Goal: Task Accomplishment & Management: Use online tool/utility

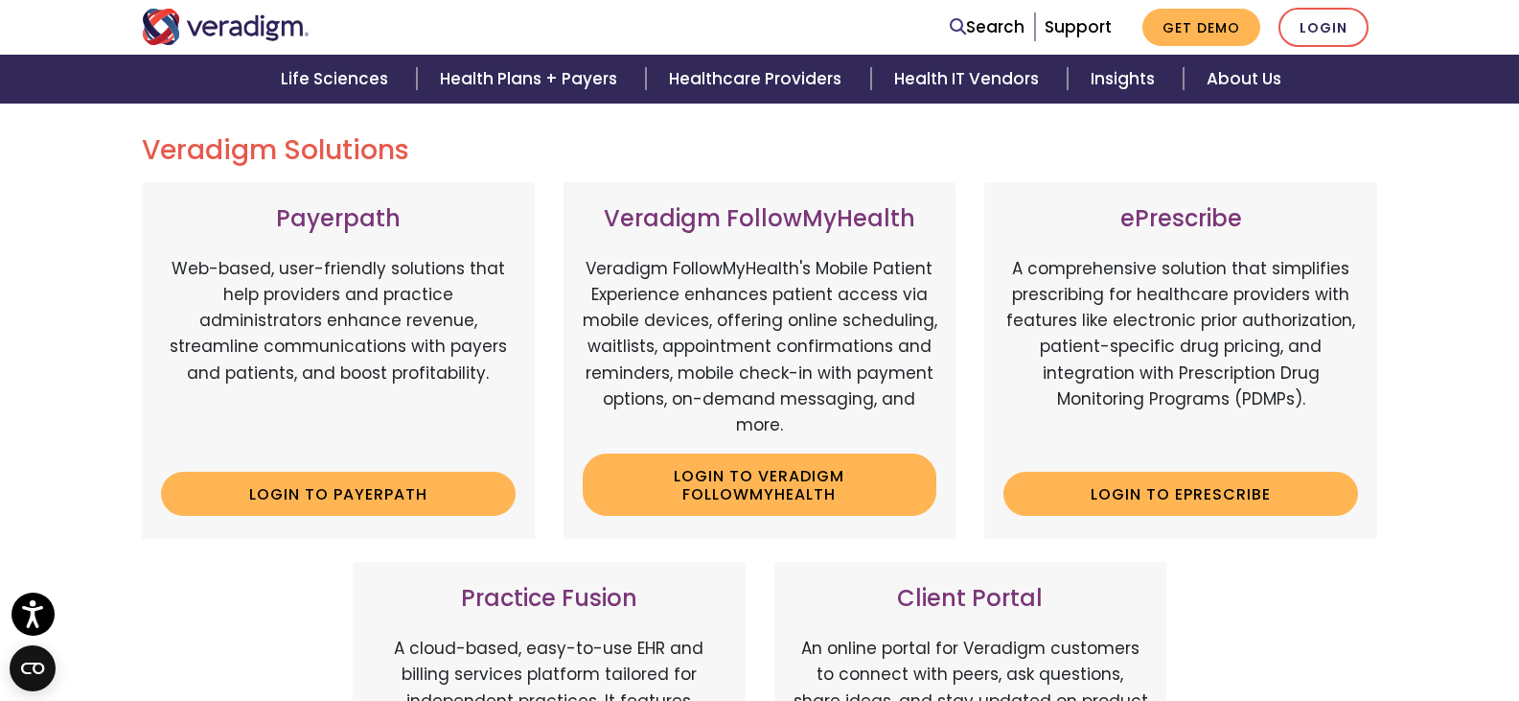
scroll to position [288, 0]
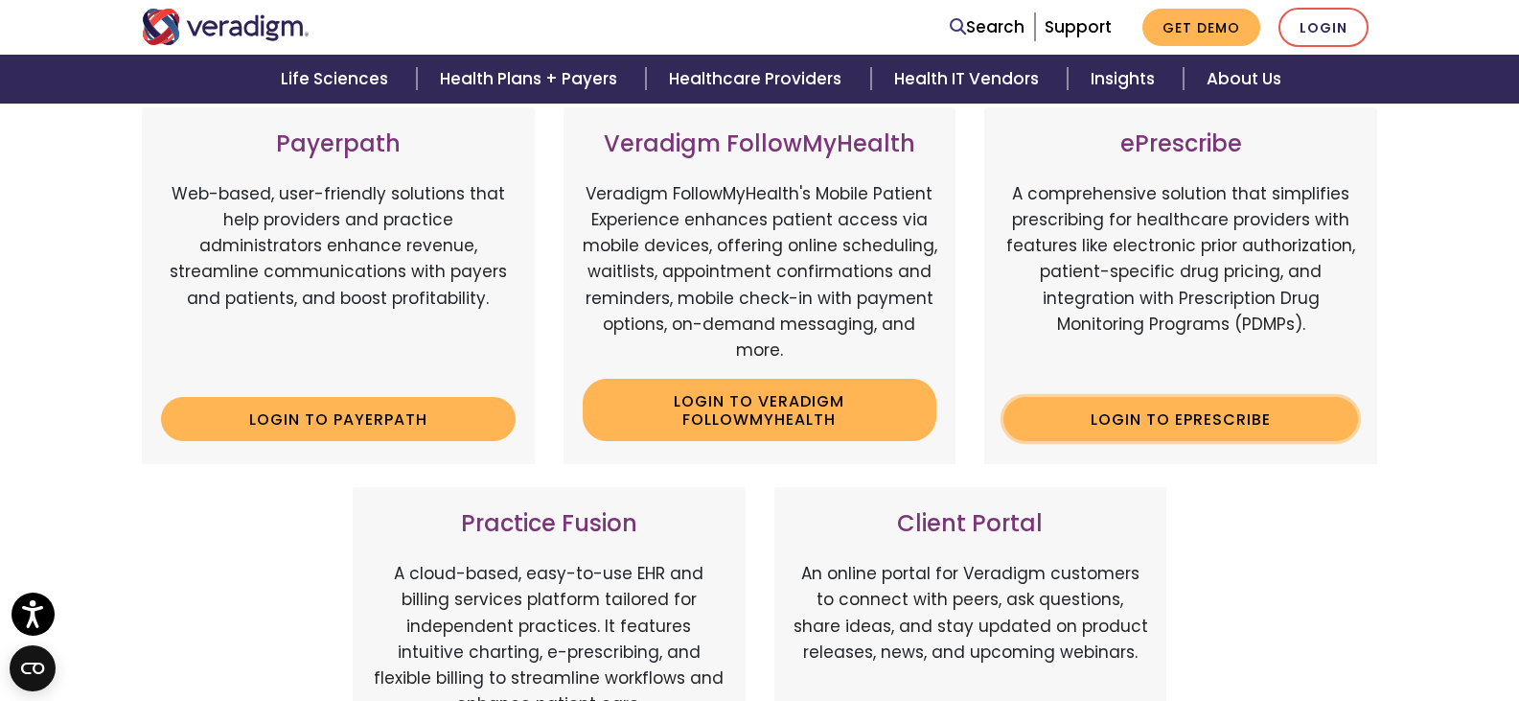
click at [1204, 419] on link "Login to ePrescribe" at bounding box center [1181, 419] width 355 height 44
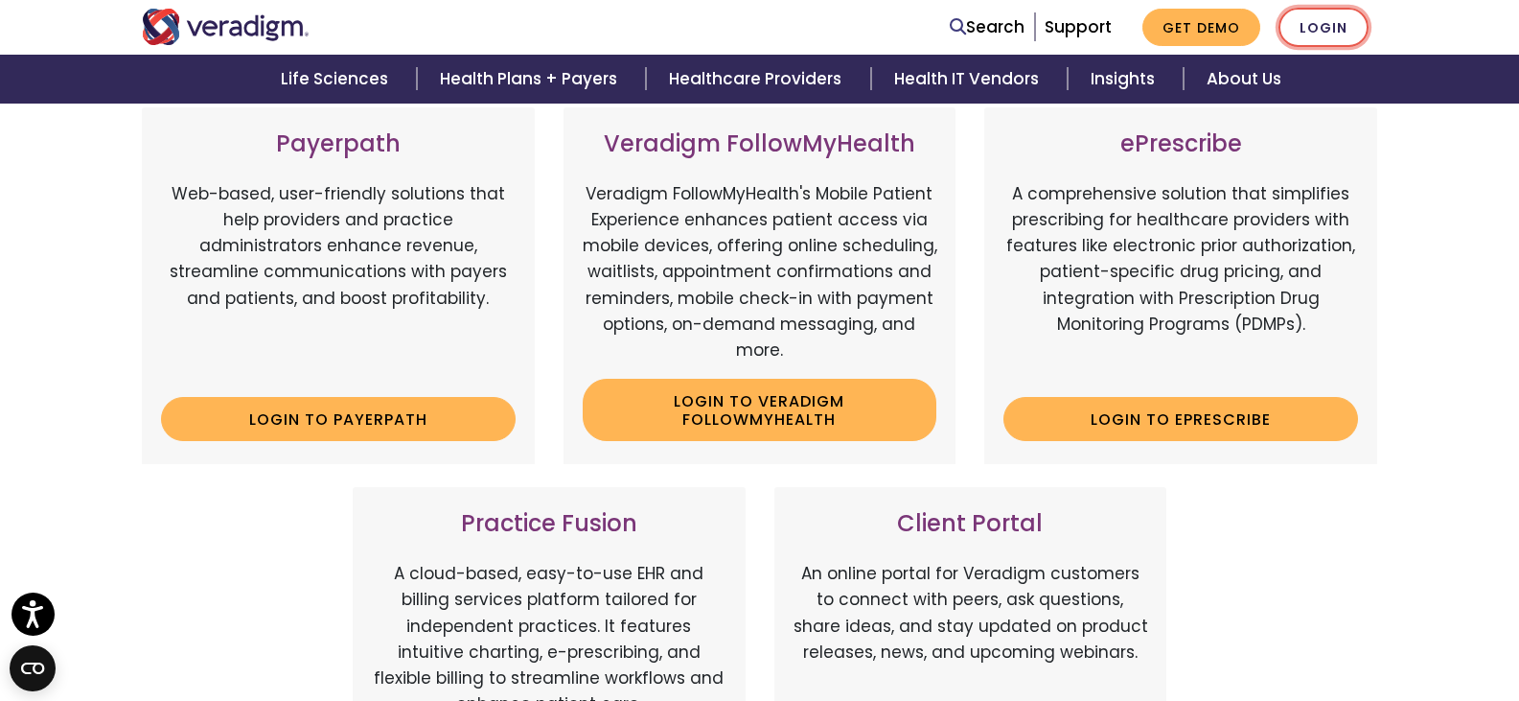
click at [1331, 24] on link "Login" at bounding box center [1324, 27] width 90 height 39
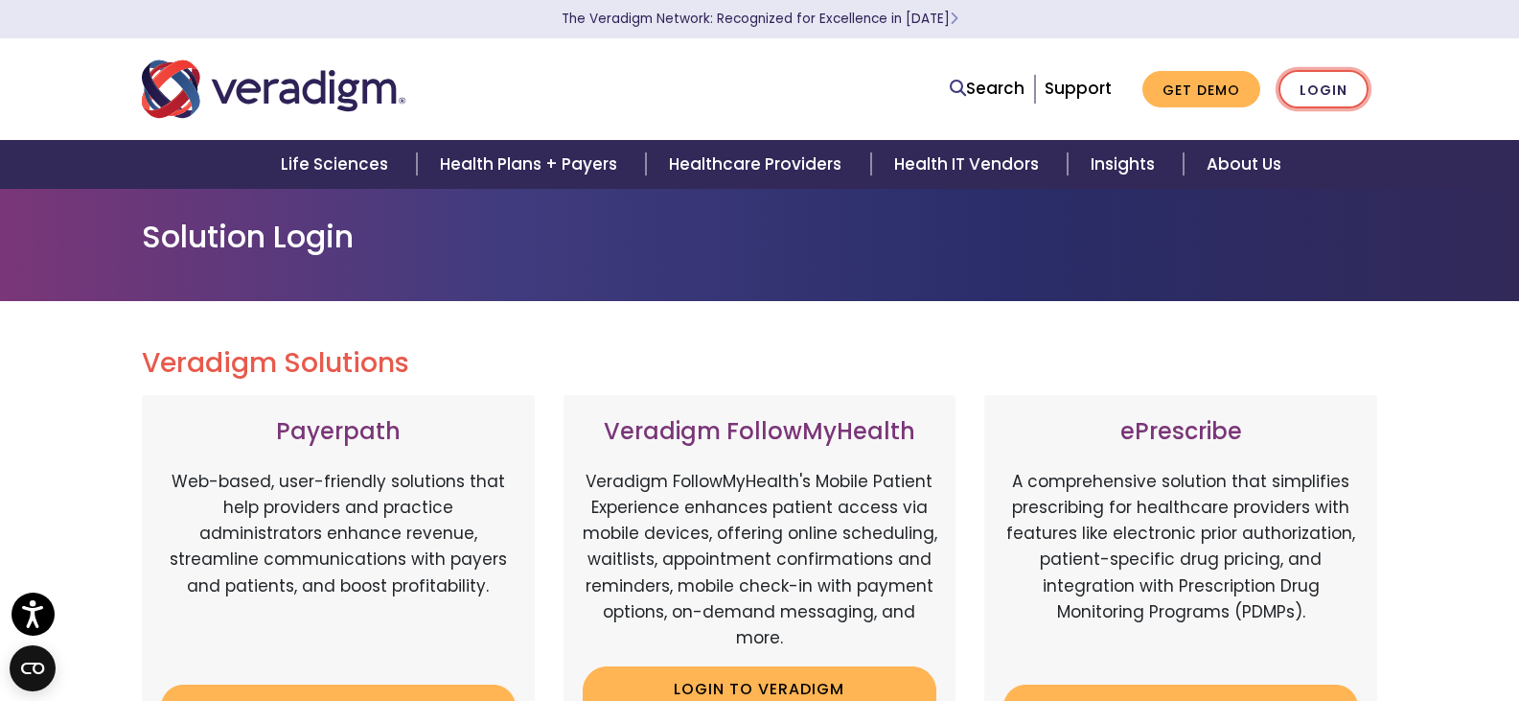
click at [1329, 91] on link "Login" at bounding box center [1324, 89] width 90 height 39
click at [1330, 89] on link "Login" at bounding box center [1324, 89] width 90 height 39
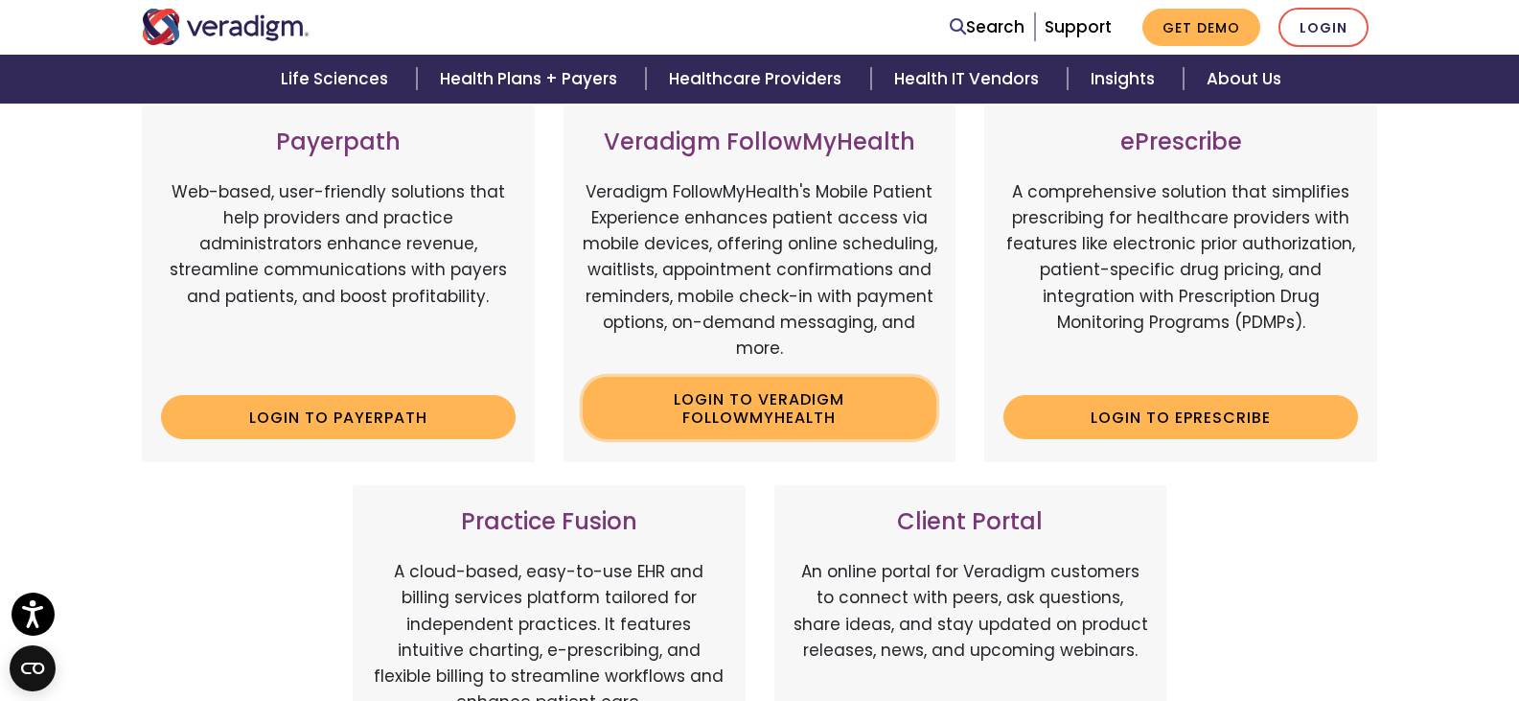
scroll to position [383, 0]
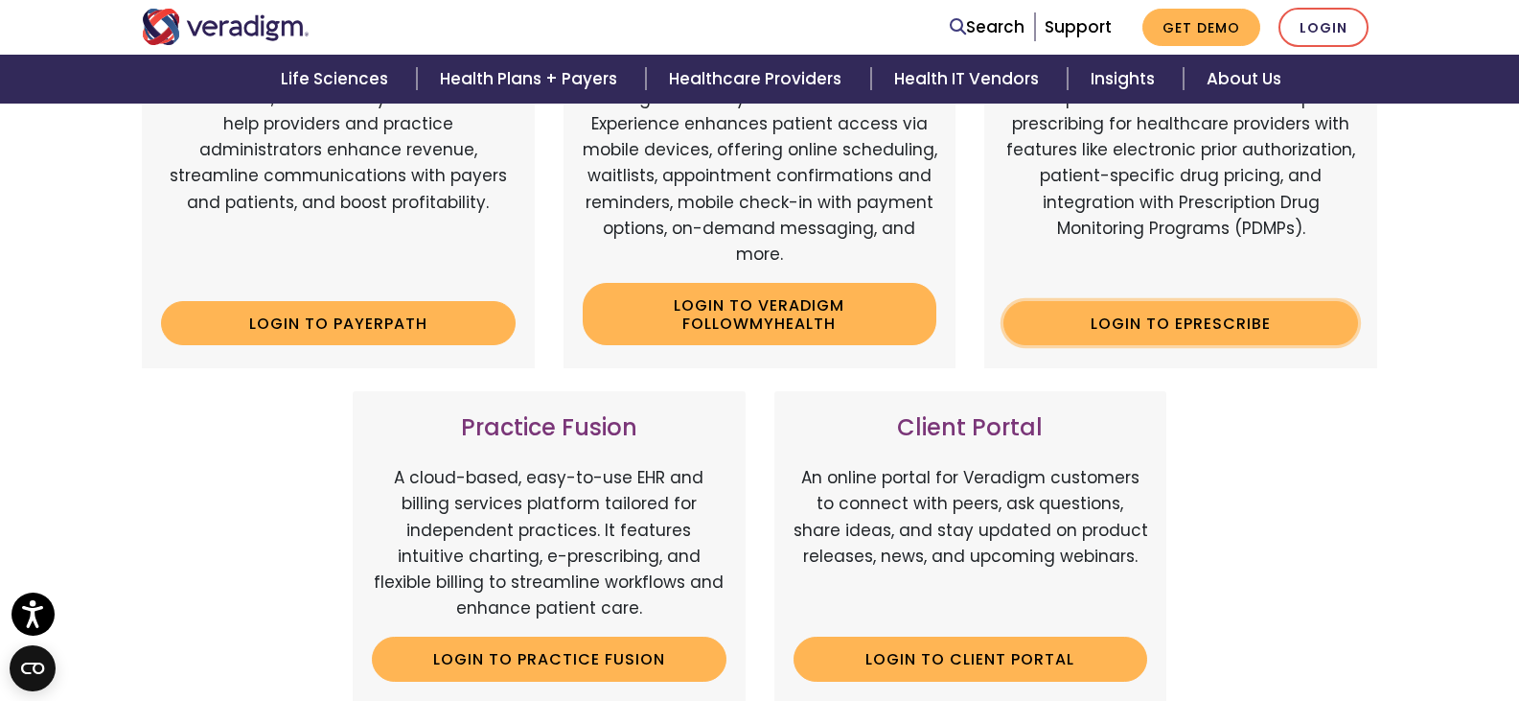
click at [1171, 321] on link "Login to ePrescribe" at bounding box center [1181, 323] width 355 height 44
